Goal: Transaction & Acquisition: Purchase product/service

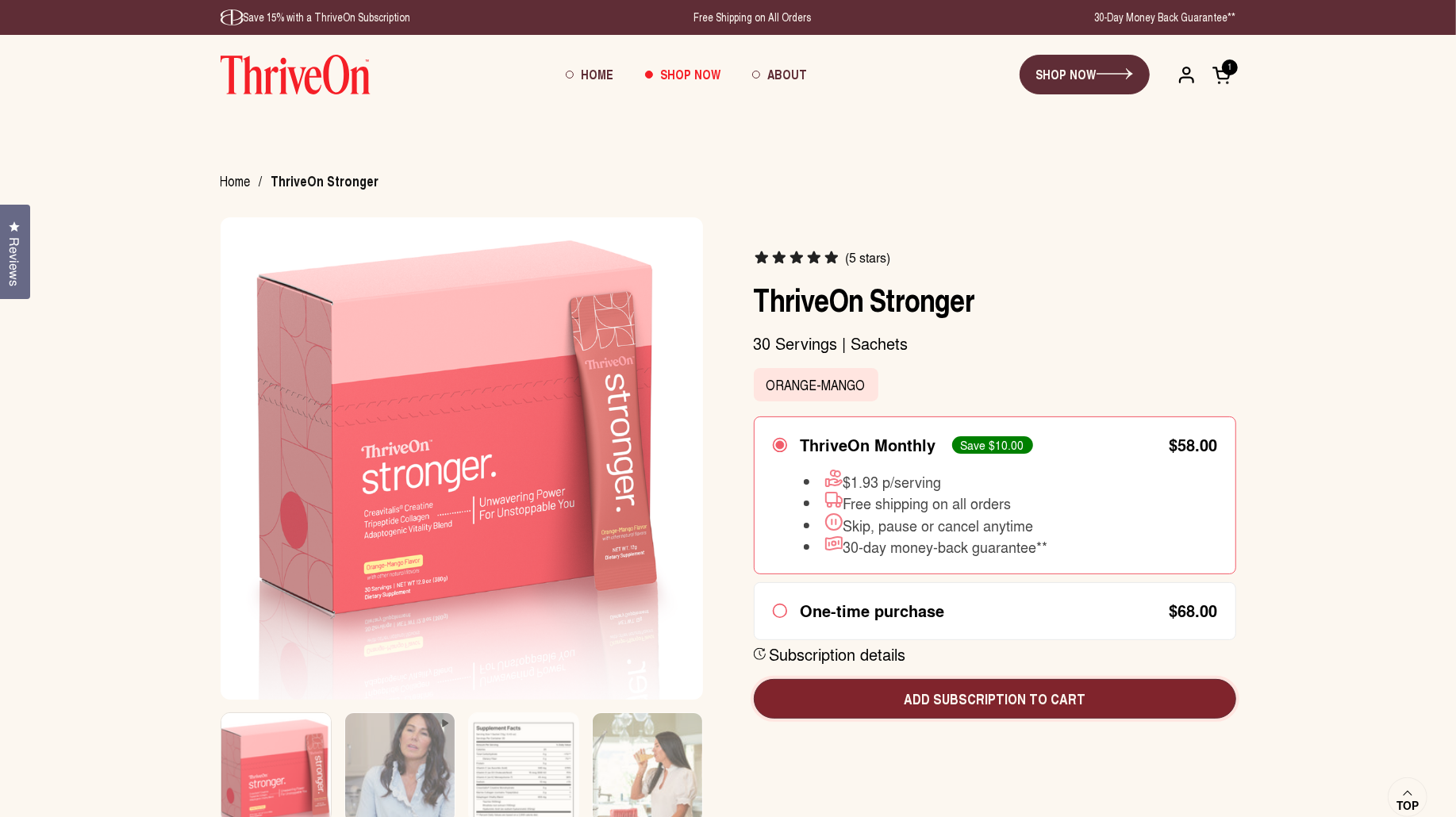
click at [997, 706] on span "Add subscription to cart" at bounding box center [995, 699] width 457 height 20
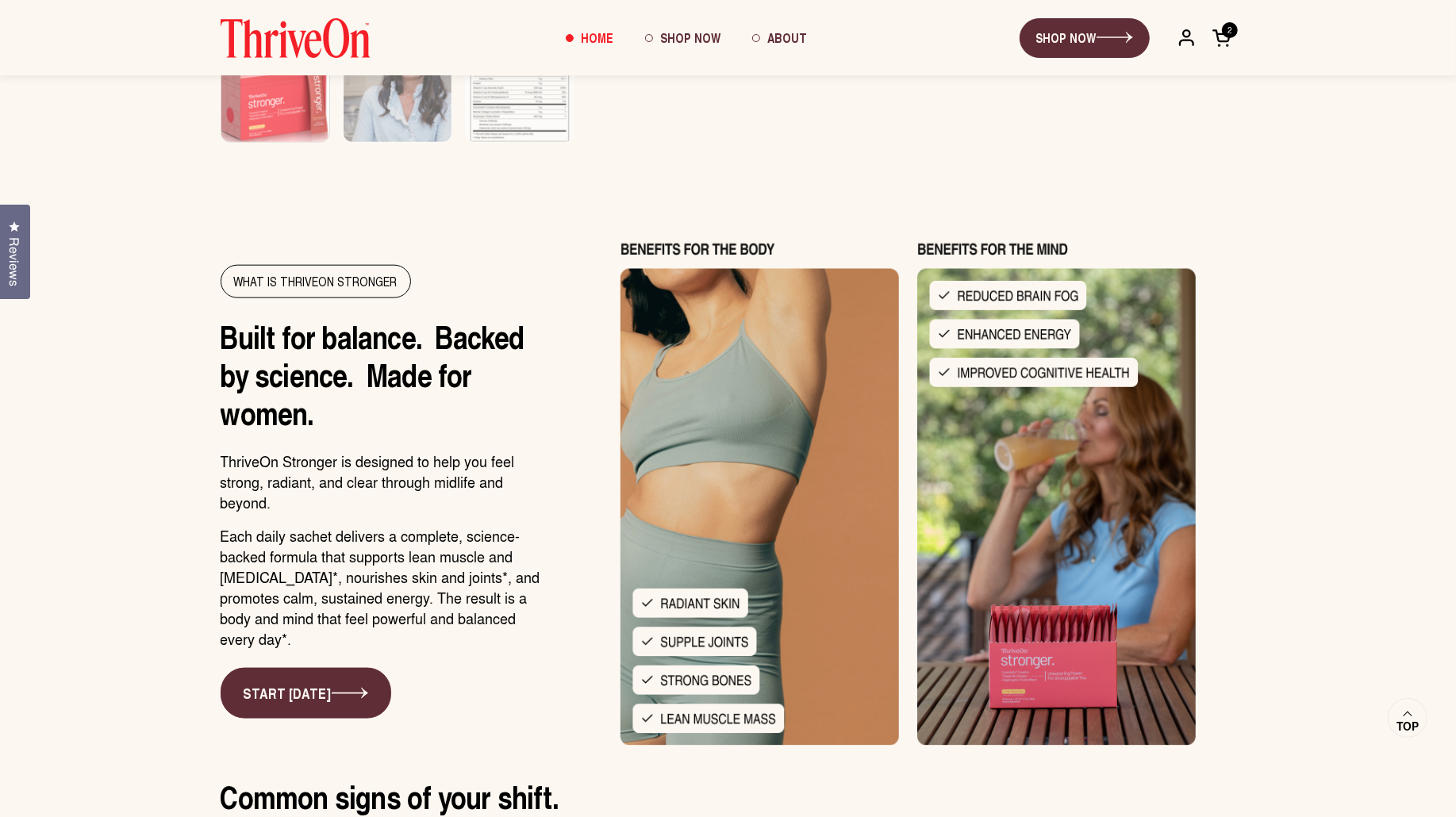
scroll to position [1034, 0]
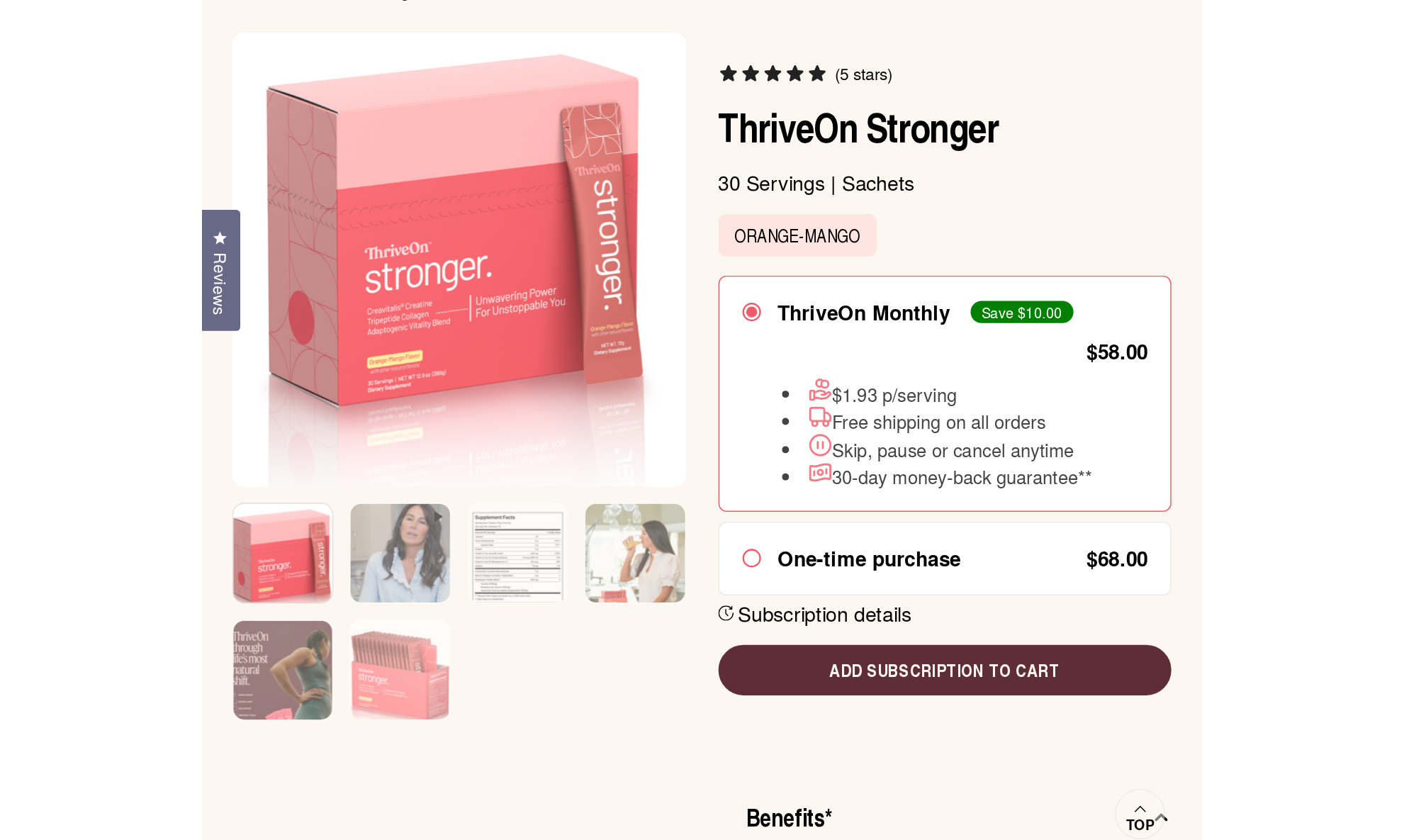
scroll to position [142, 0]
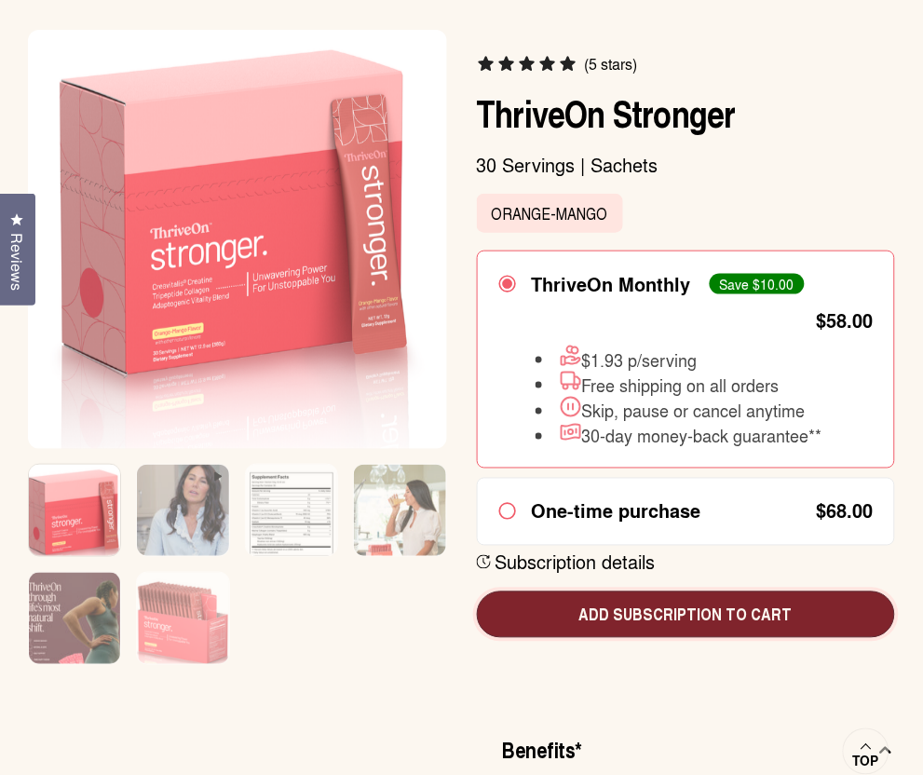
click at [691, 603] on span "Add subscription to cart" at bounding box center [686, 615] width 389 height 24
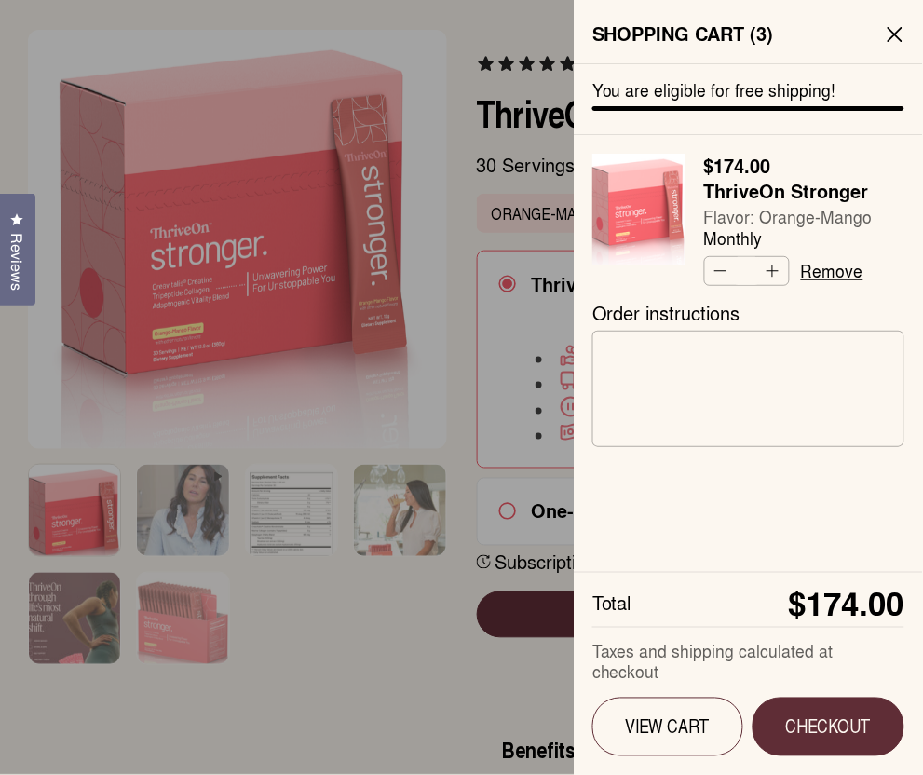
click at [724, 268] on button "Decrease quantity" at bounding box center [719, 271] width 28 height 28
type input "*"
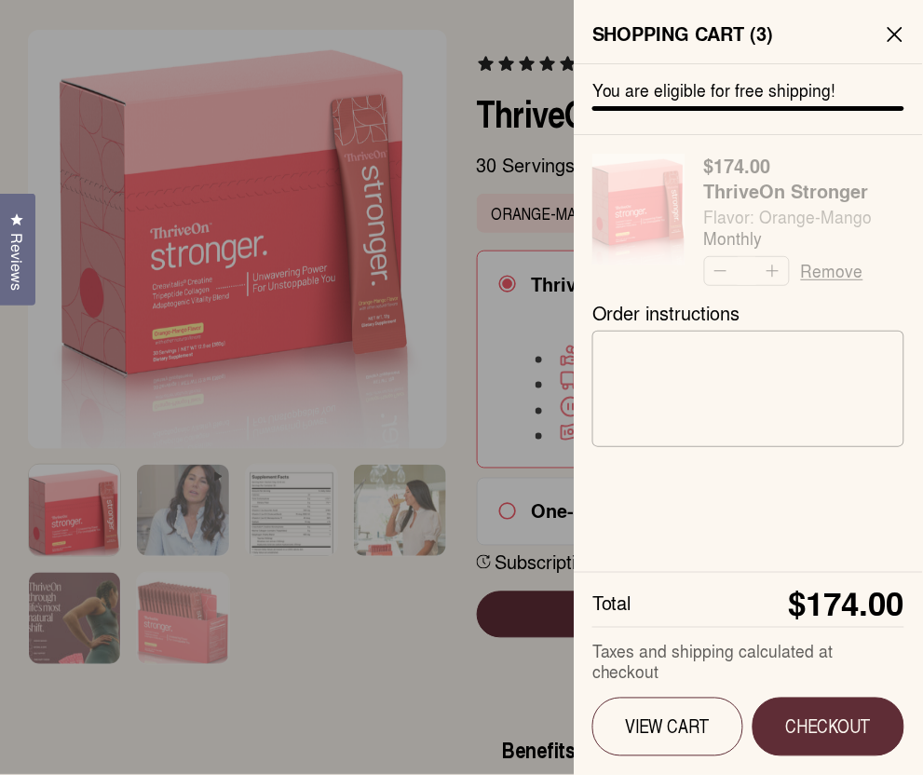
click at [724, 268] on cart-form "You are eligible for free shipping! Regular price $174.00 ThriveOn Stronger Fla…" at bounding box center [748, 175] width 312 height 222
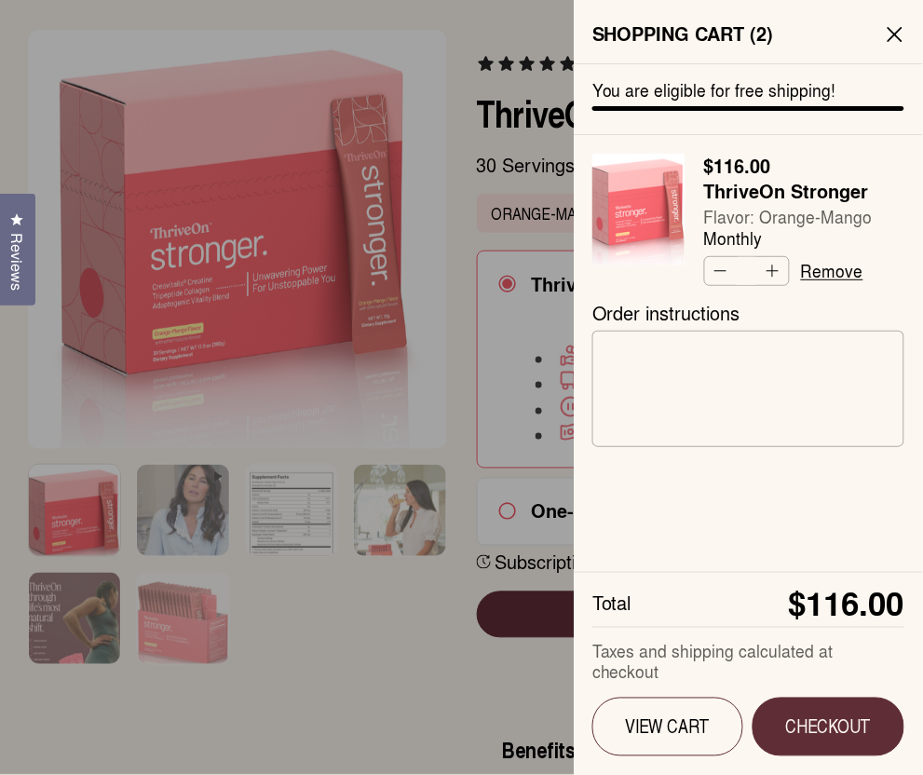
click at [723, 268] on button "Decrease quantity" at bounding box center [719, 271] width 28 height 28
type input "*"
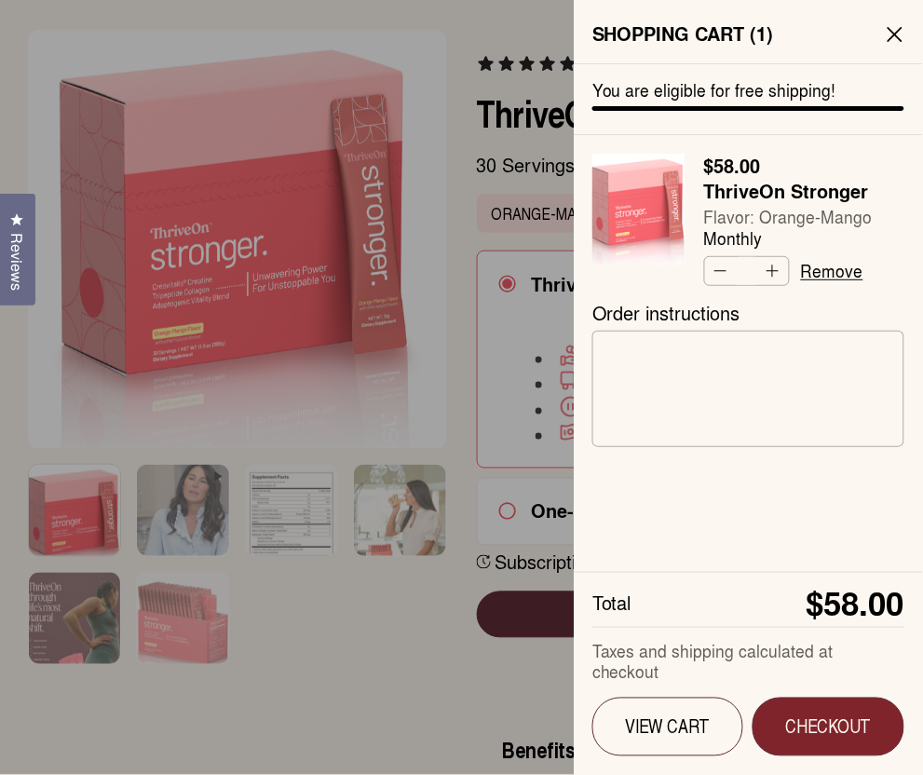
click at [847, 726] on span "Checkout" at bounding box center [829, 726] width 98 height 23
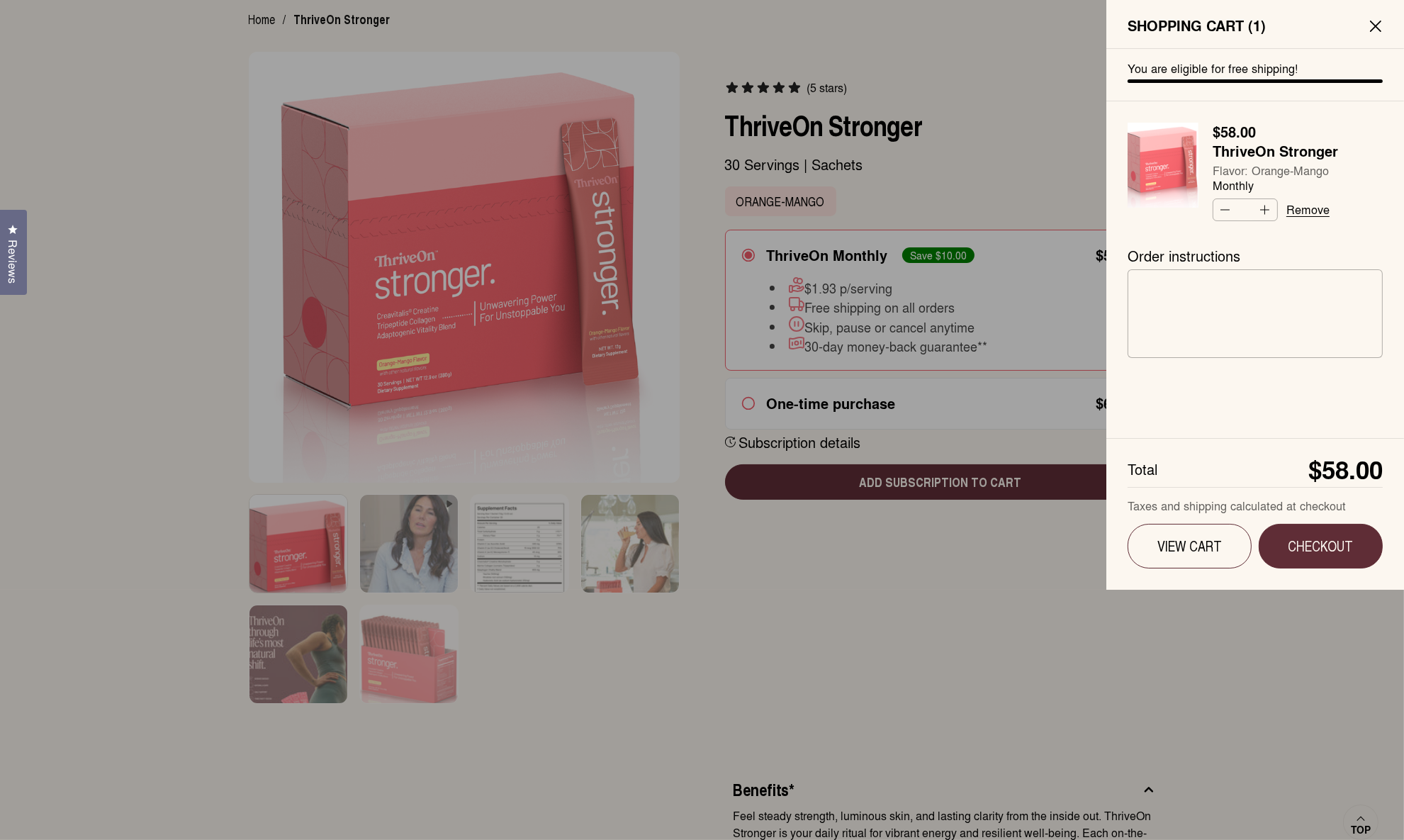
click at [702, 393] on div at bounding box center [702, 420] width 1404 height 840
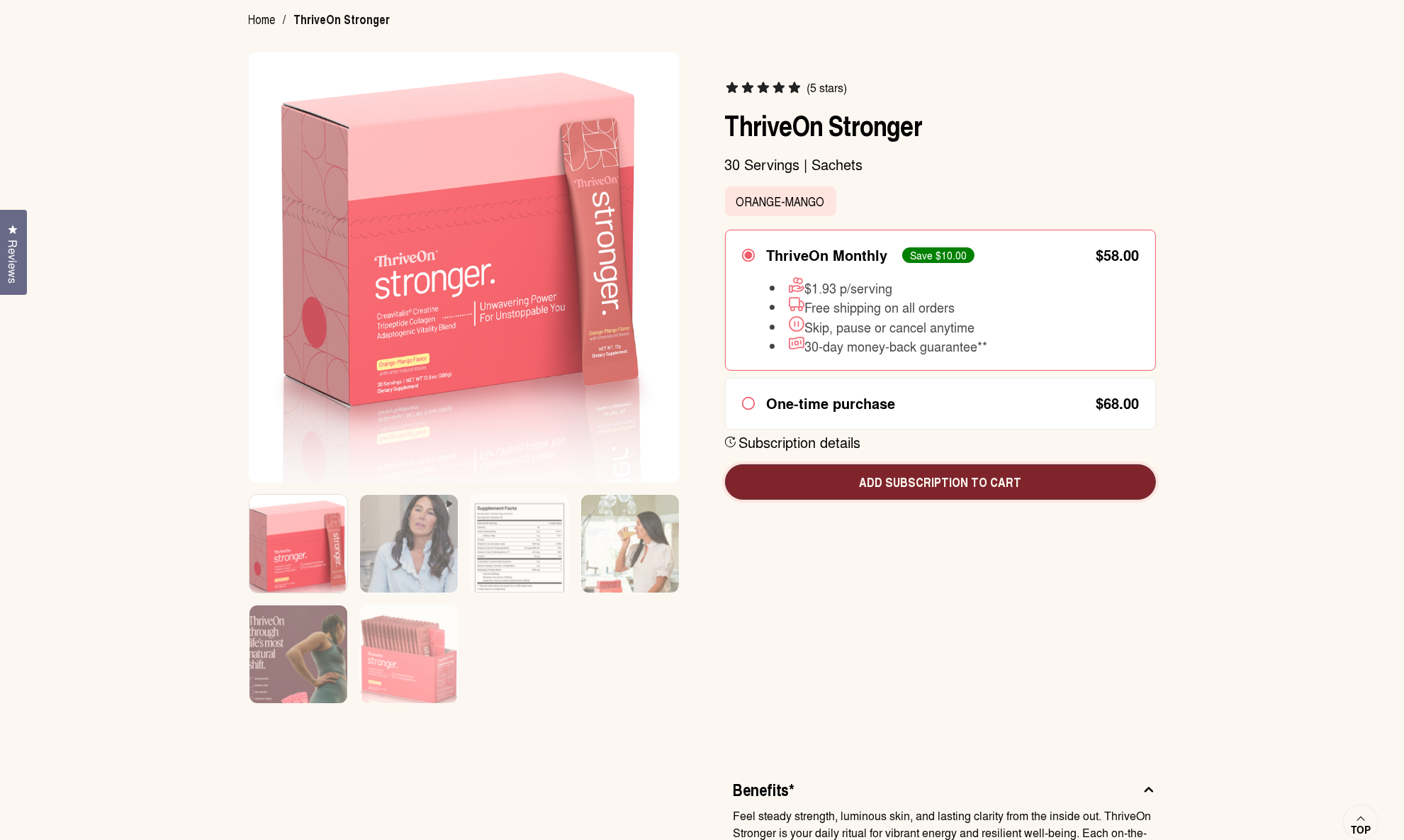
click at [702, 483] on span "Add subscription to cart" at bounding box center [941, 482] width 408 height 18
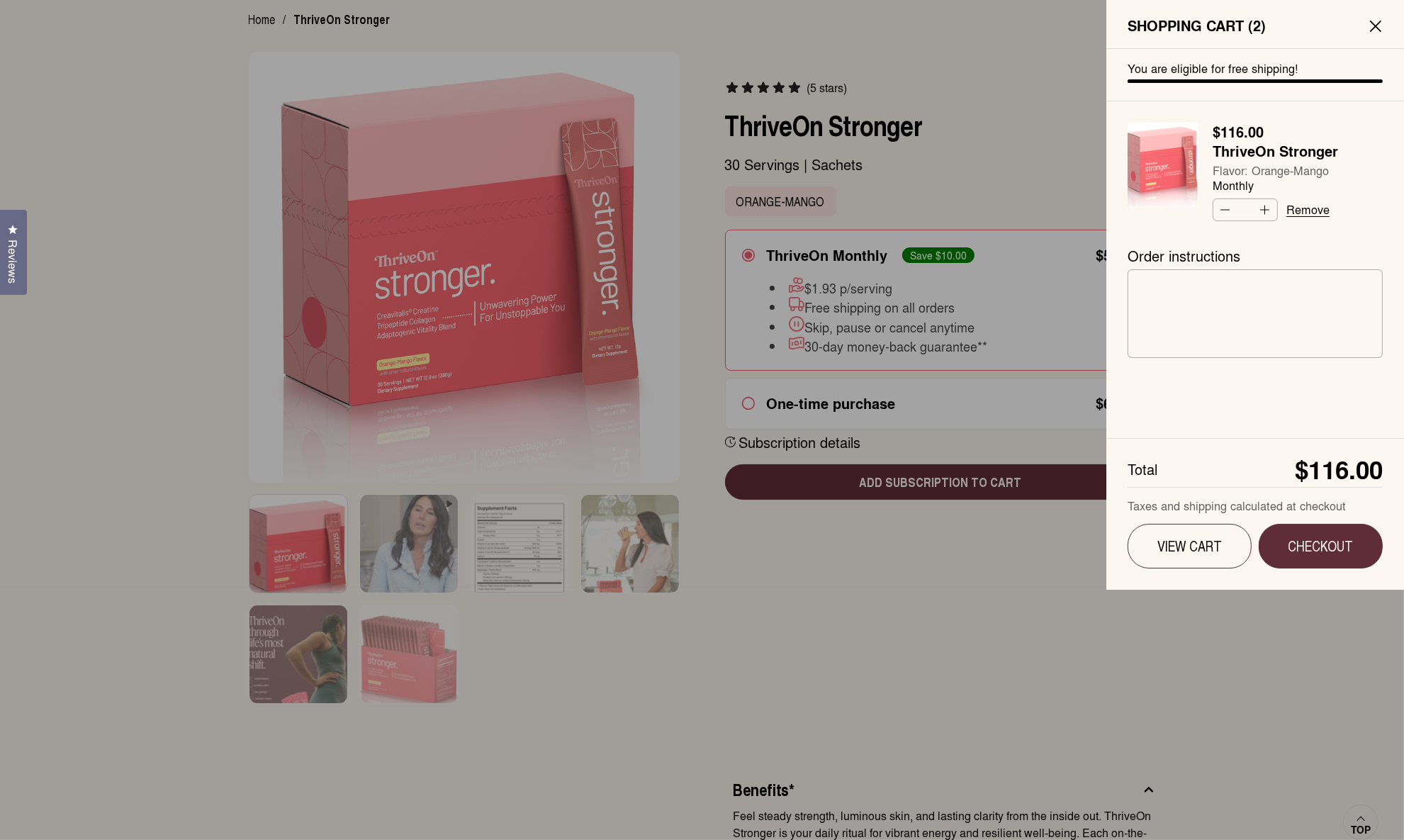
click at [702, 589] on div at bounding box center [702, 420] width 1404 height 840
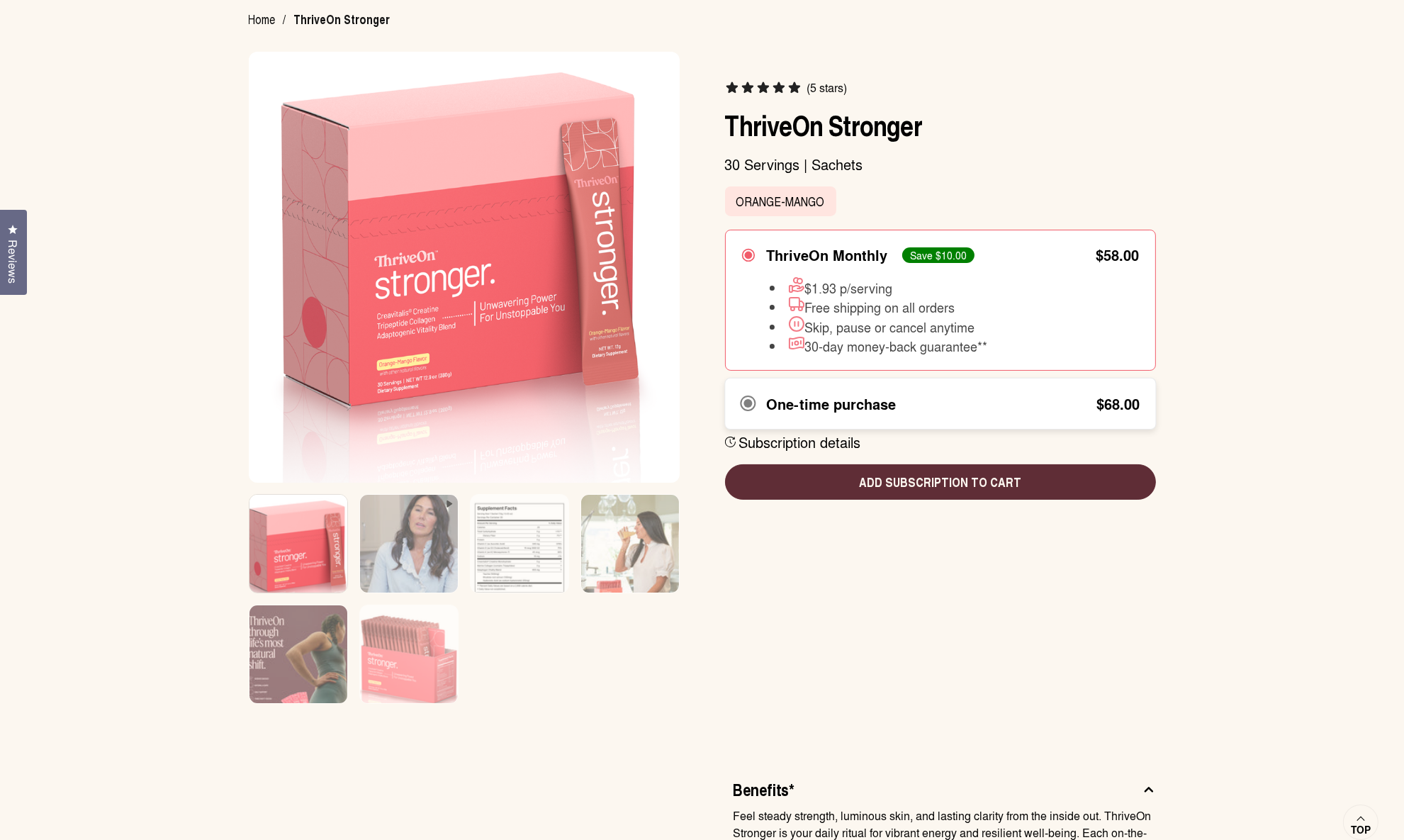
click at [702, 400] on div "One-time purchase" at bounding box center [825, 403] width 169 height 19
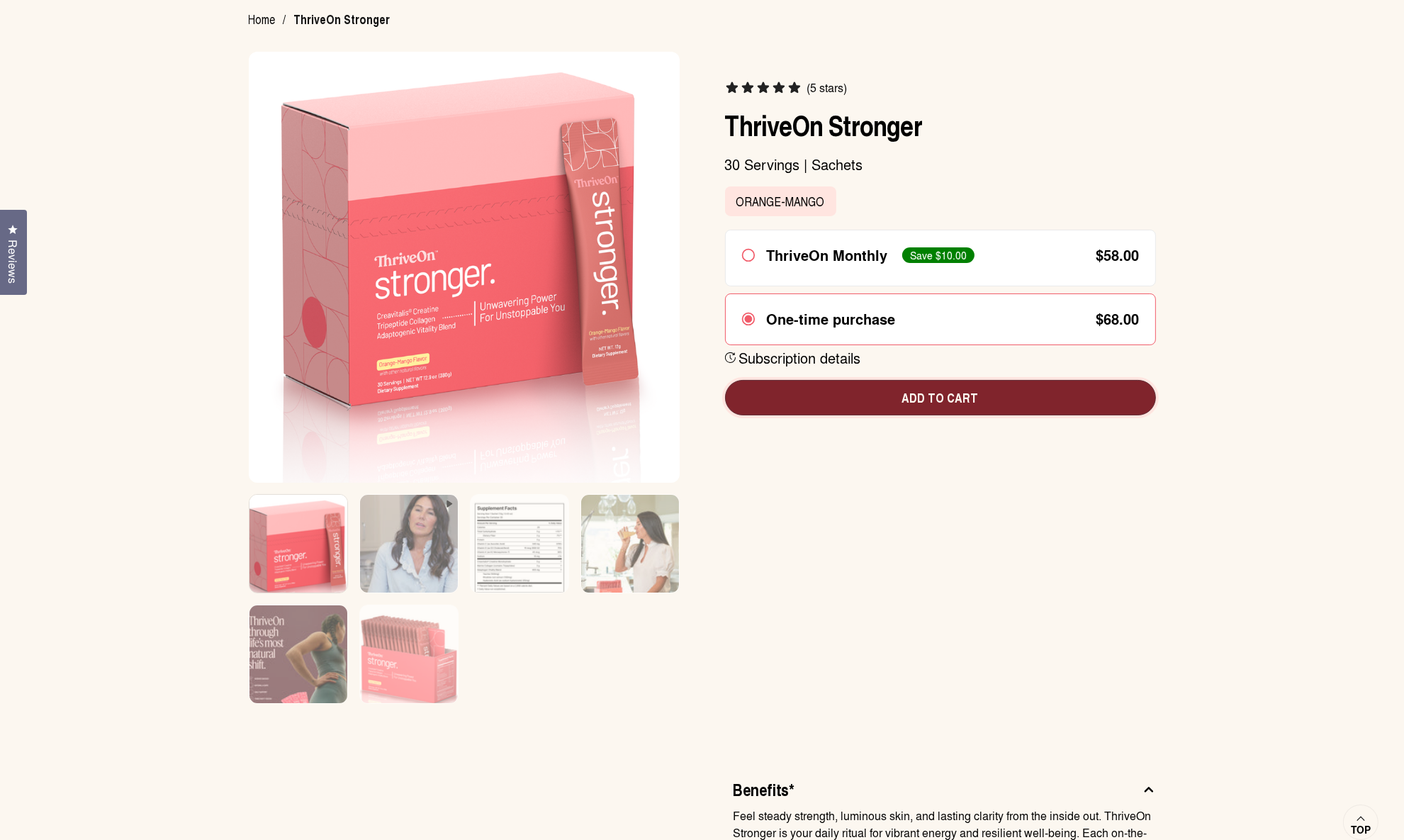
click at [702, 399] on span "Add to cart" at bounding box center [941, 397] width 408 height 18
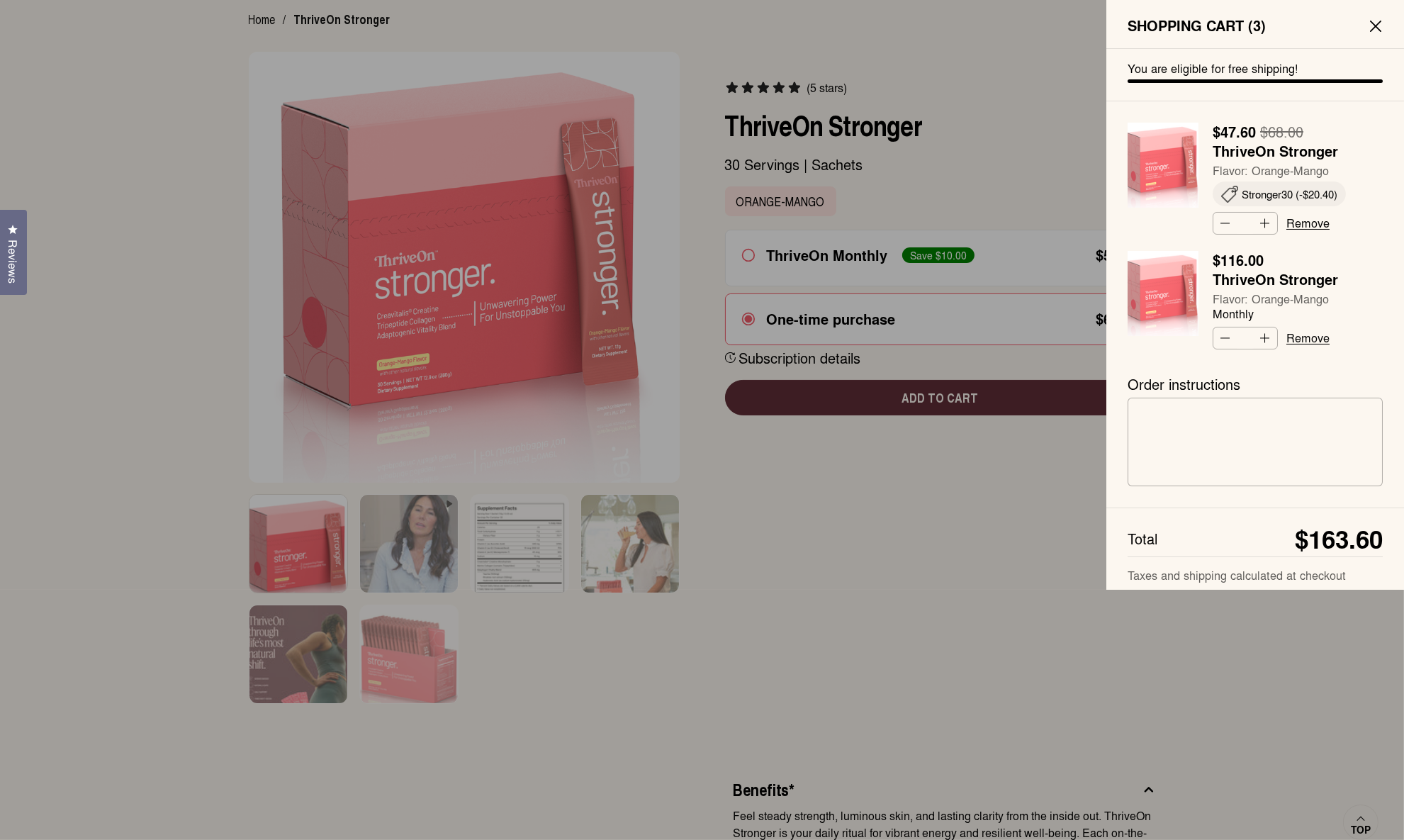
click at [702, 339] on link "Remove" at bounding box center [1307, 338] width 43 height 13
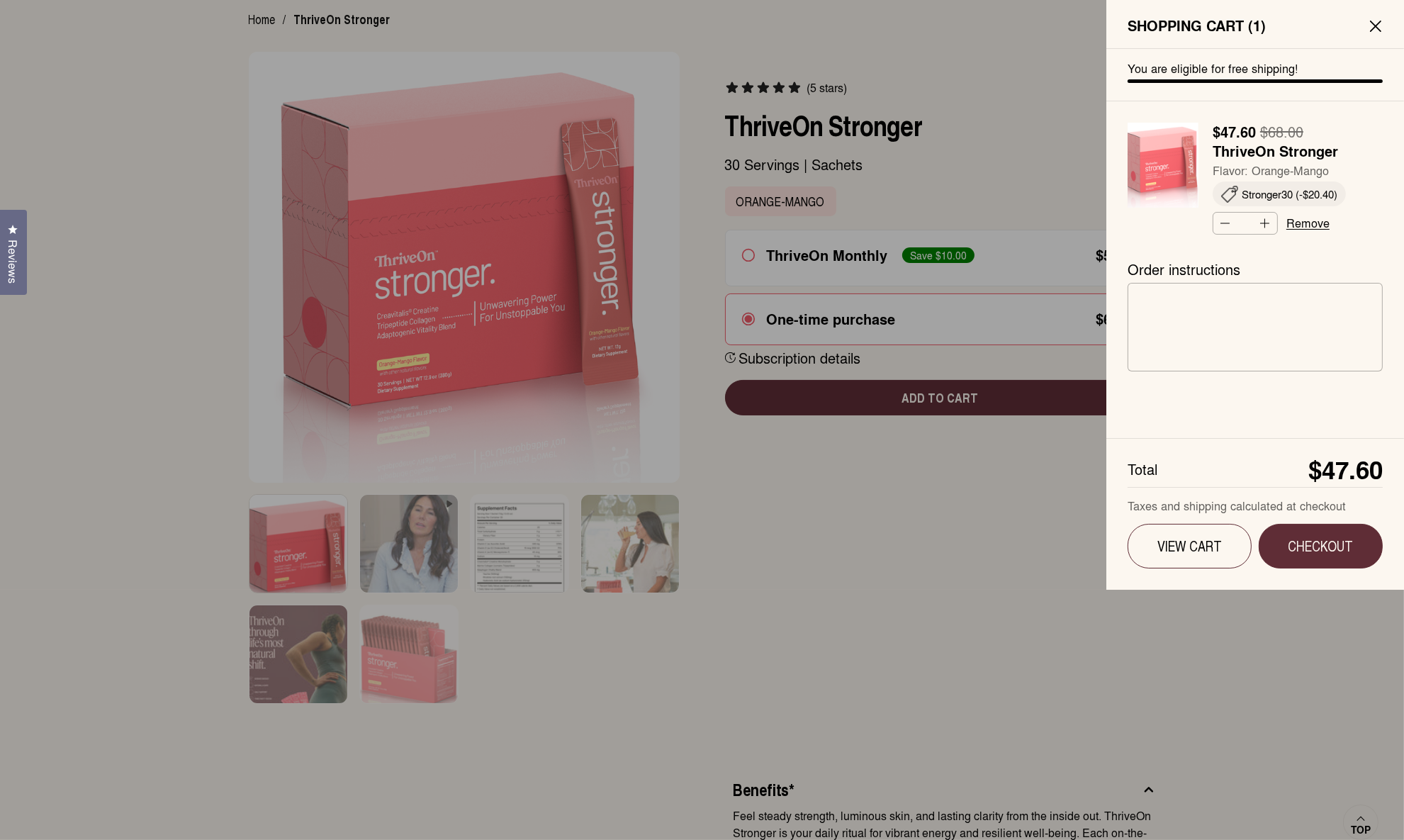
click at [702, 511] on div at bounding box center [702, 420] width 1404 height 840
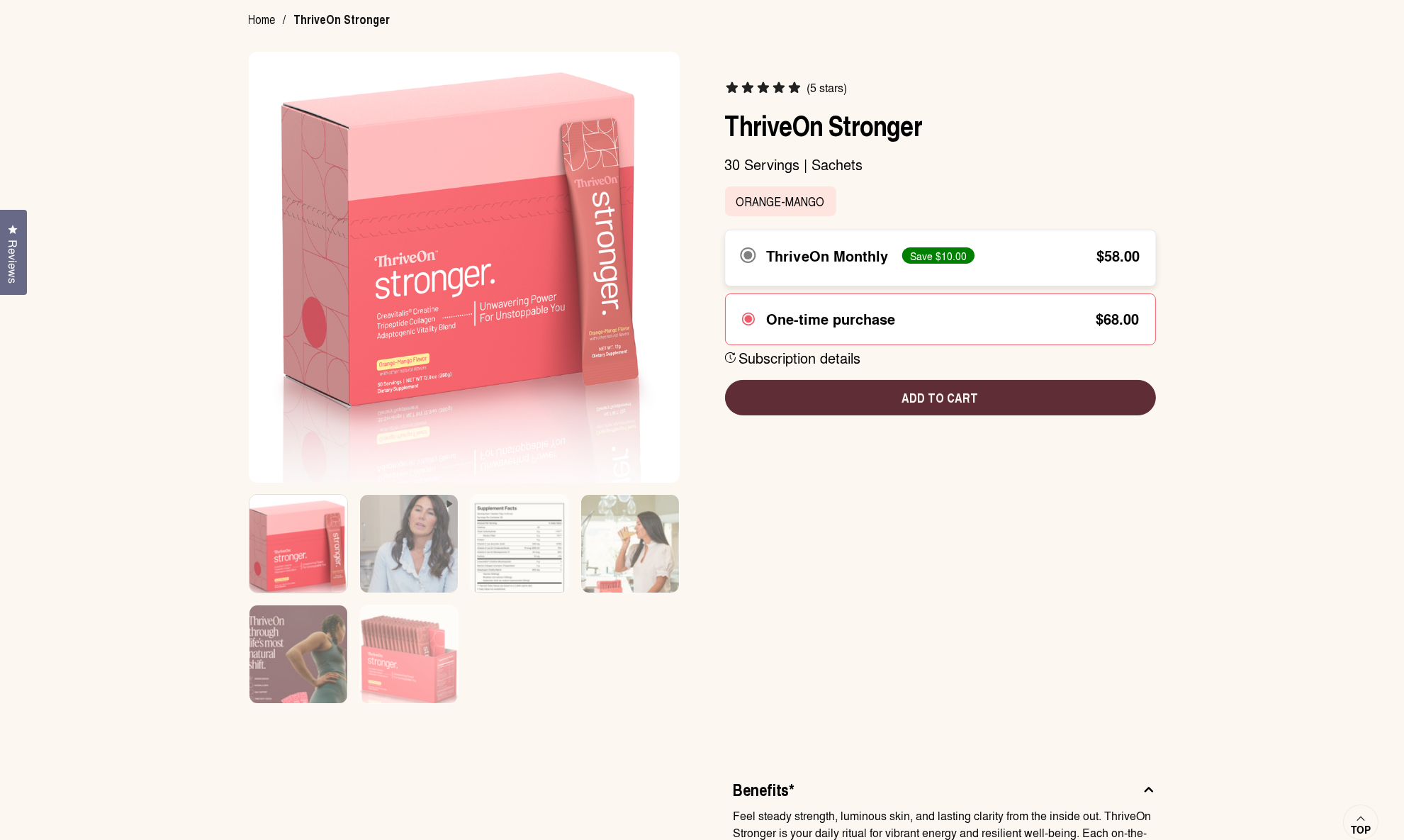
click at [702, 256] on div "ThriveOn Monthly" at bounding box center [826, 255] width 121 height 17
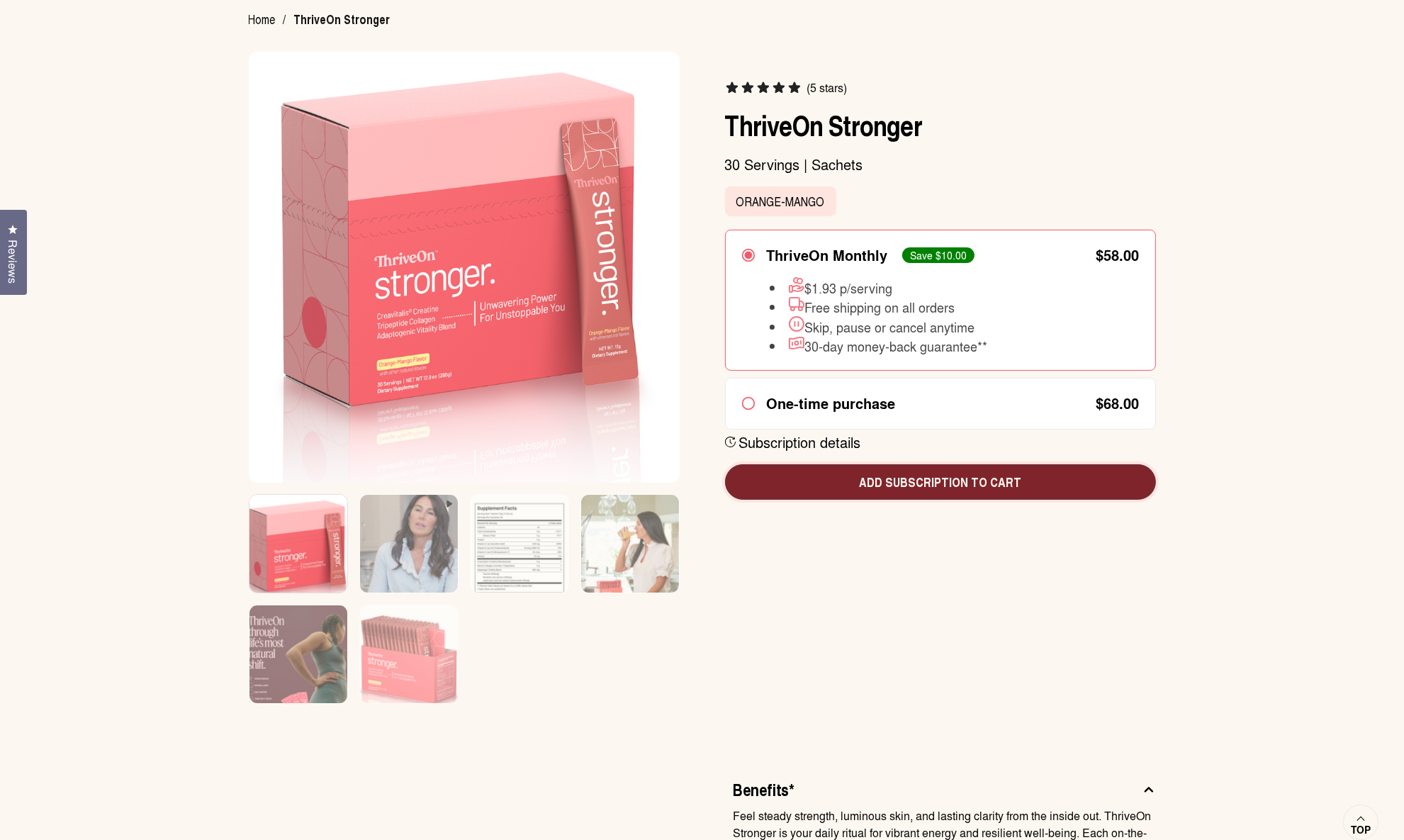
click at [702, 487] on span "Add subscription to cart" at bounding box center [941, 482] width 408 height 18
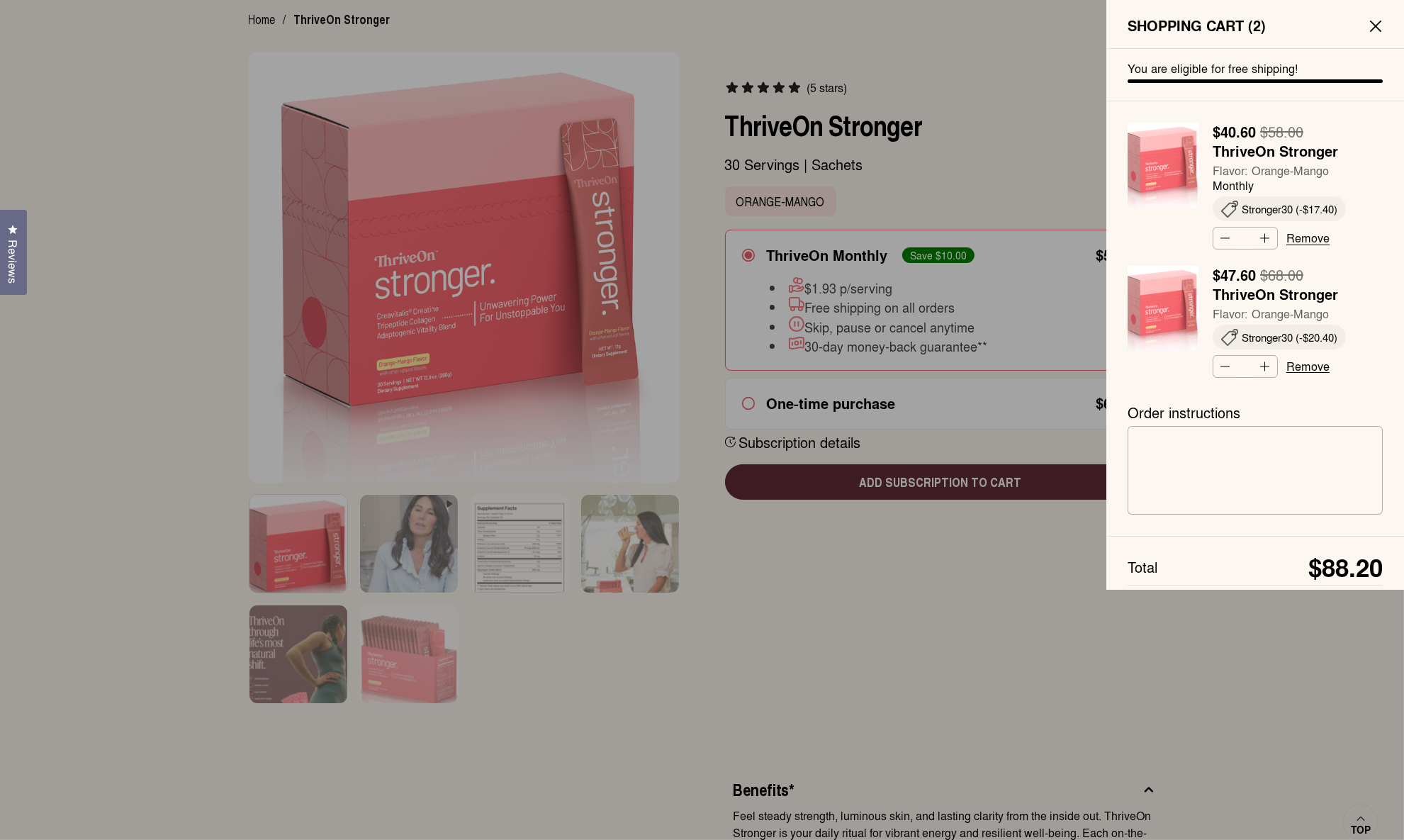
click at [702, 26] on icon at bounding box center [1375, 26] width 10 height 10
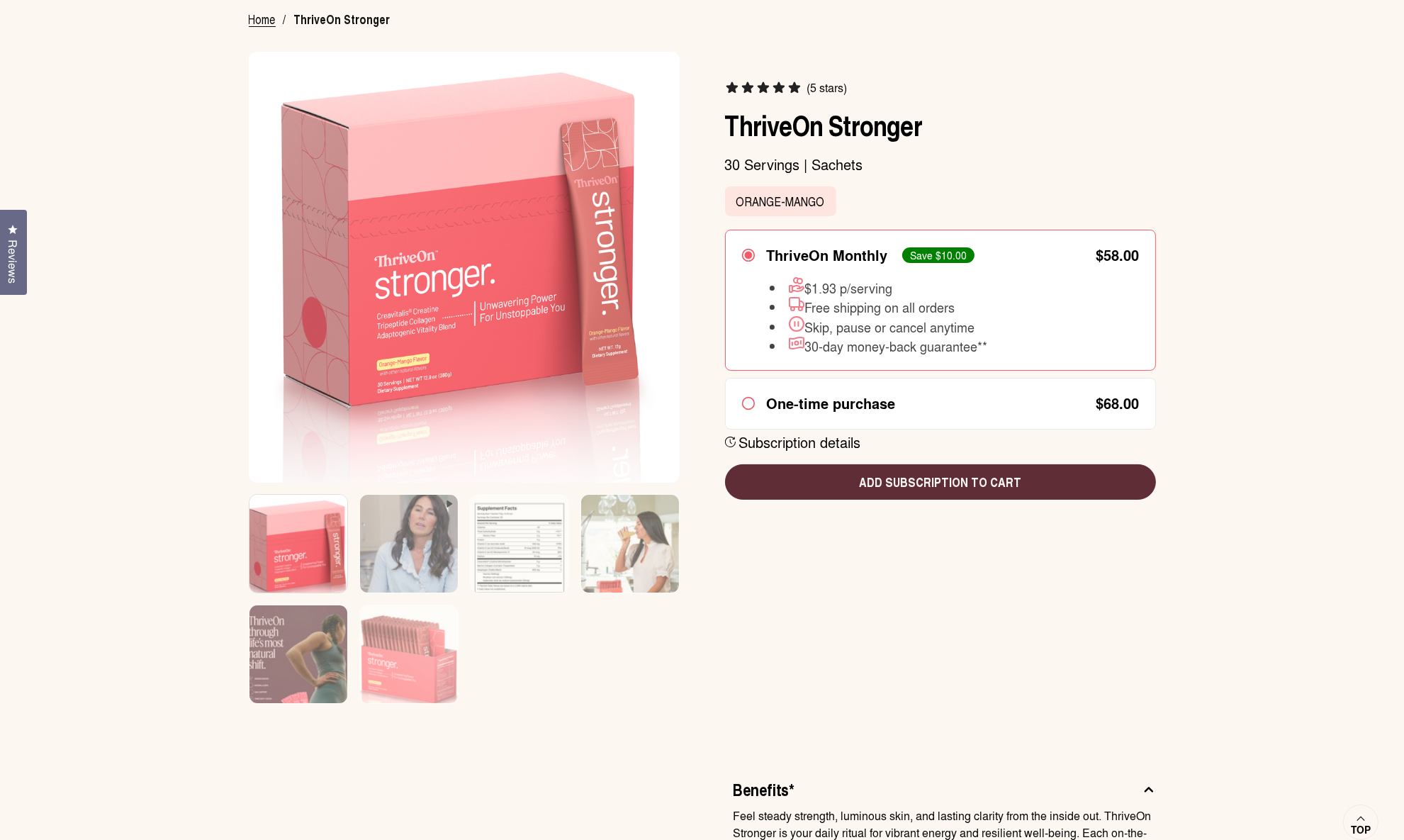
click at [262, 21] on span "Home" at bounding box center [262, 20] width 27 height 19
